Goal: Information Seeking & Learning: Compare options

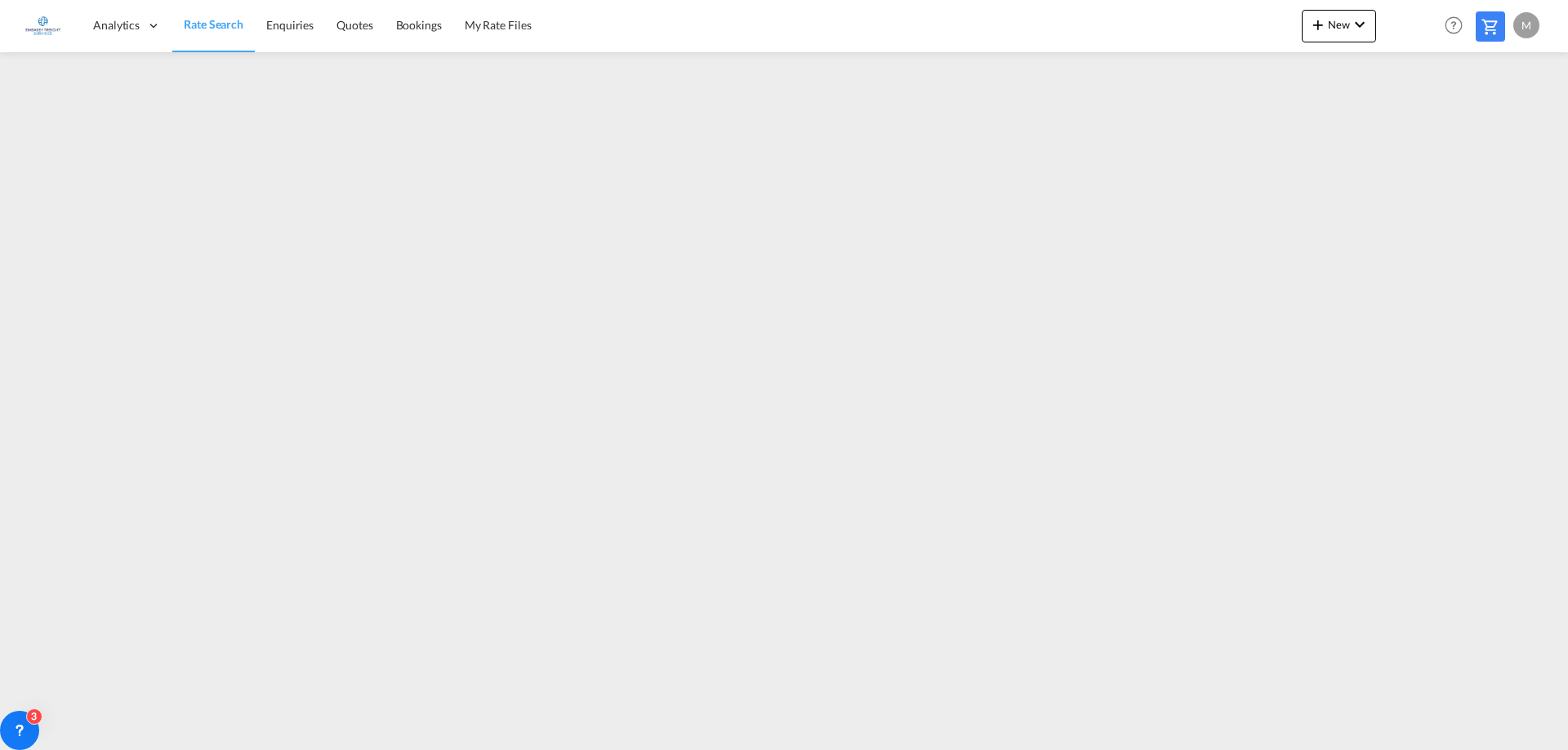
click at [1566, 20] on md-toolbar "Analytics Dashboard Rate Search Enquiries Quotes Bookings" at bounding box center [784, 26] width 1568 height 52
click at [217, 26] on span "Rate Search" at bounding box center [214, 24] width 60 height 14
